Goal: Navigation & Orientation: Understand site structure

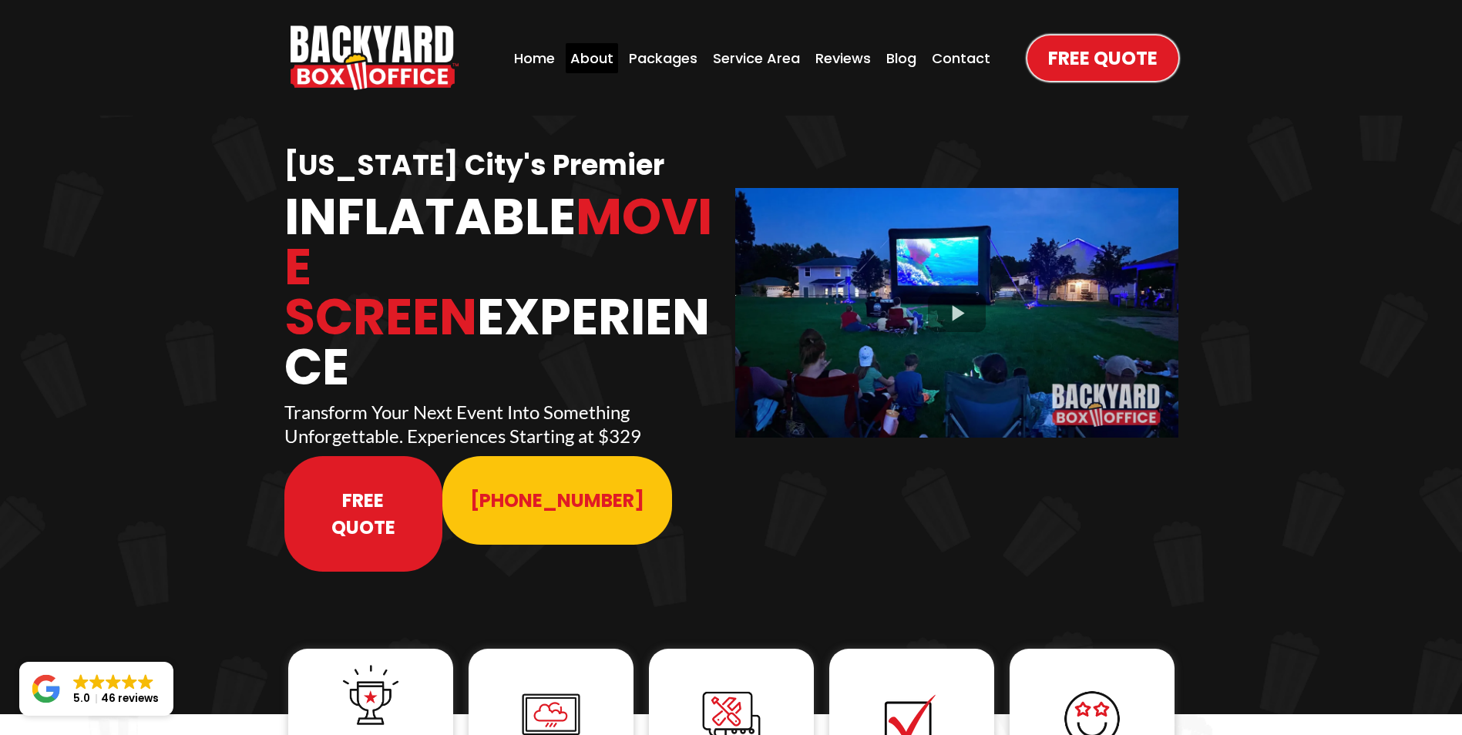
click at [606, 57] on div "About" at bounding box center [591, 58] width 52 height 30
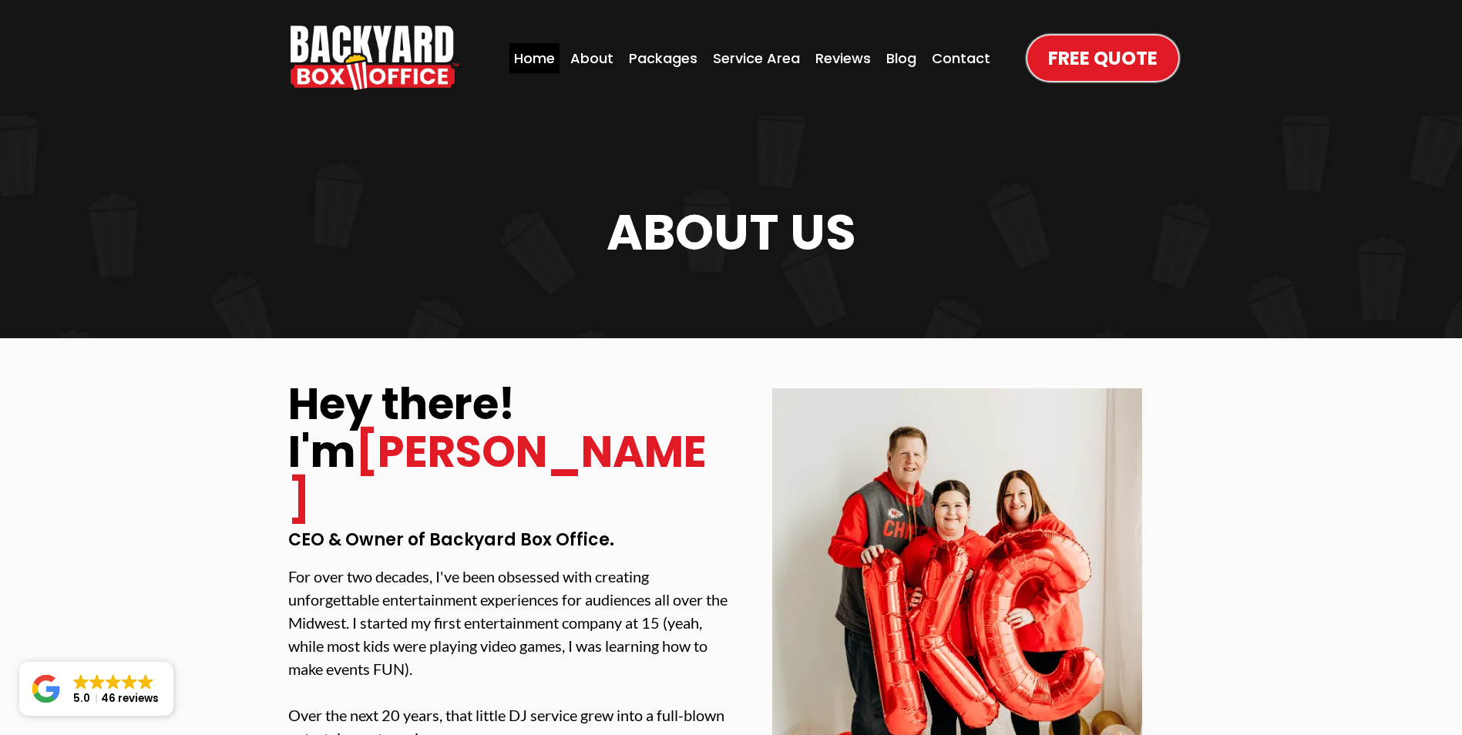
click at [541, 52] on div "Home" at bounding box center [534, 58] width 50 height 30
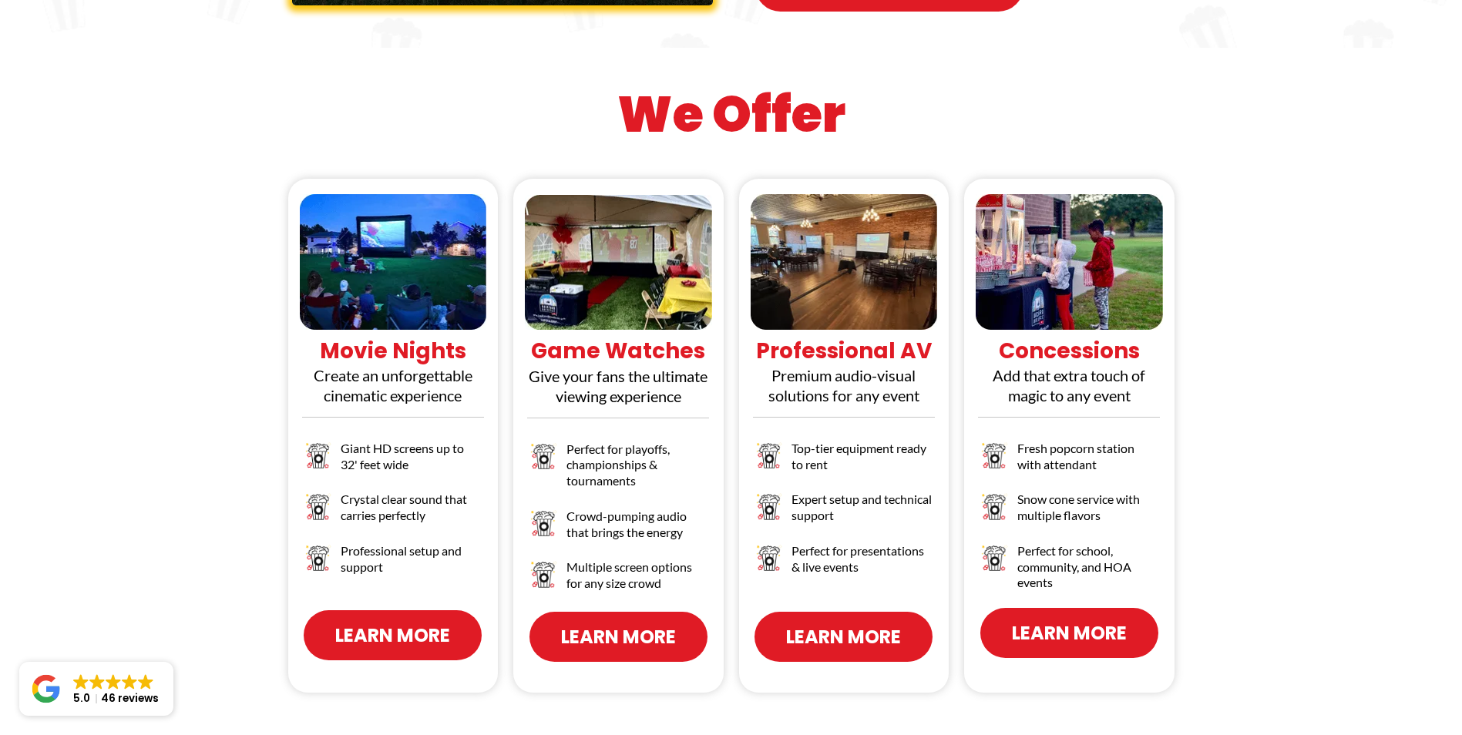
scroll to position [1387, 0]
